Goal: Navigation & Orientation: Find specific page/section

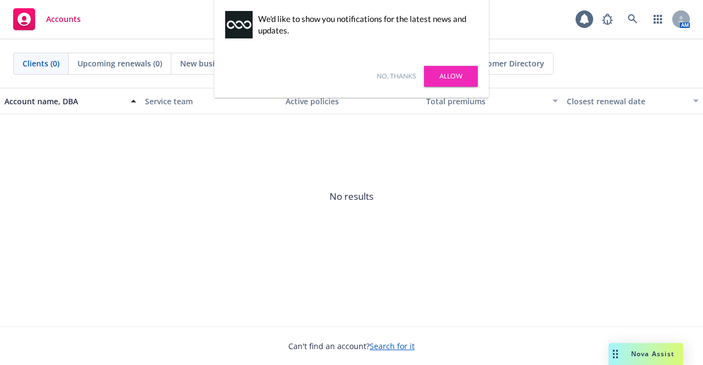
click at [440, 71] on link "Allow" at bounding box center [451, 76] width 54 height 21
